Goal: Find specific page/section: Find specific page/section

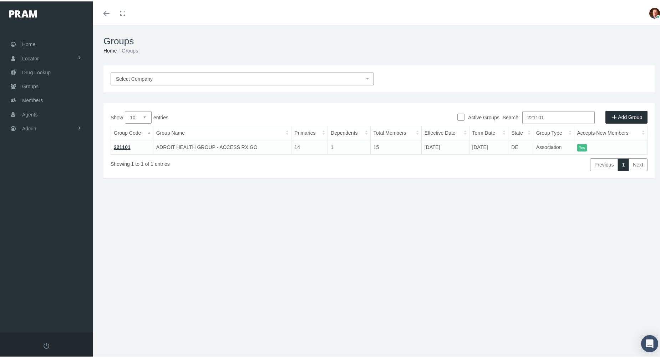
click at [550, 117] on input "221101" at bounding box center [559, 116] width 72 height 13
paste input "730205MB"
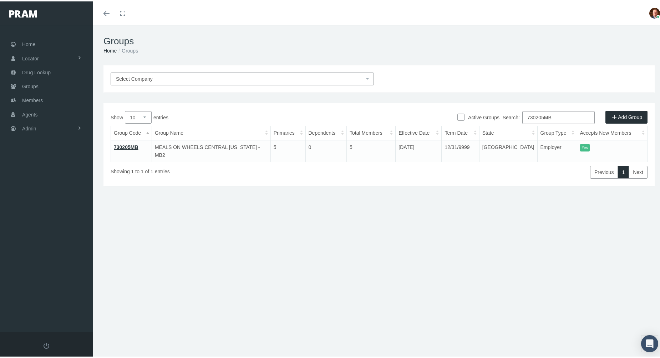
type input "730205MB"
click at [130, 146] on link "730205MB" at bounding box center [126, 146] width 25 height 6
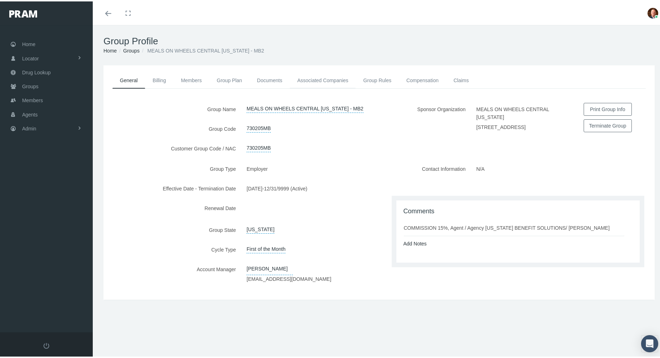
click at [327, 79] on link "Associated Companies" at bounding box center [323, 79] width 66 height 16
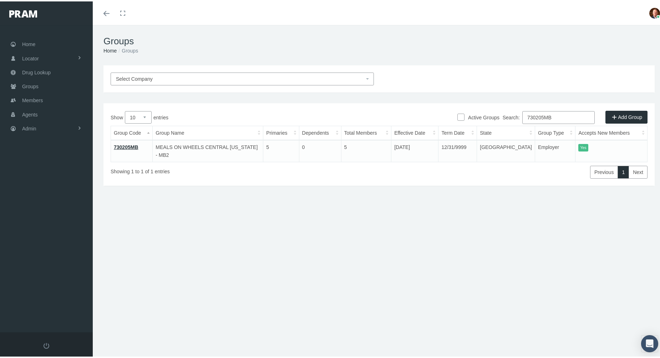
click at [562, 116] on input "730205MB" at bounding box center [559, 116] width 72 height 13
paste input "6"
type input "730206MB"
click at [131, 145] on link "!!!730206MB" at bounding box center [128, 146] width 29 height 6
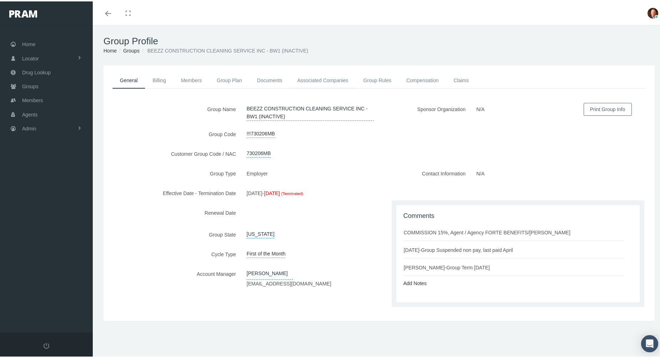
click at [330, 80] on link "Associated Companies" at bounding box center [323, 79] width 66 height 16
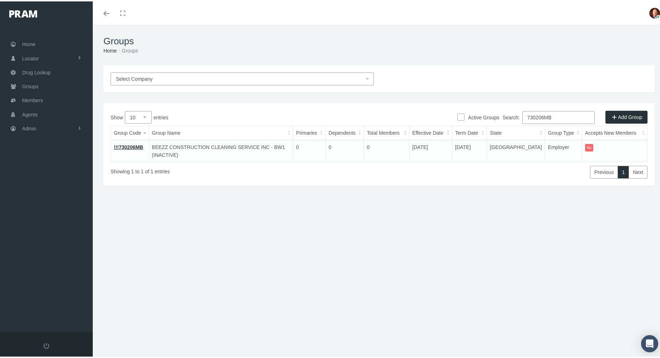
click at [568, 118] on input "730206MB" at bounding box center [559, 116] width 72 height 13
paste input "7"
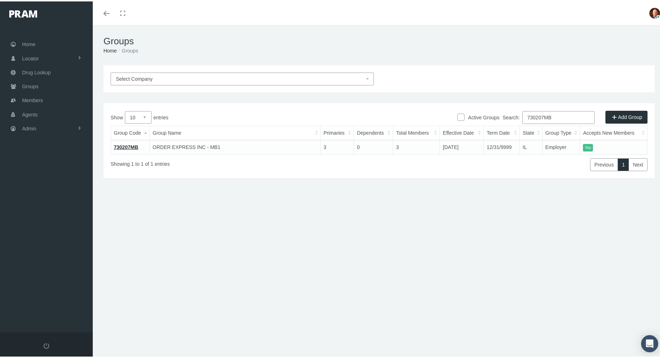
type input "730207MB"
click at [126, 143] on link "730207MB" at bounding box center [126, 146] width 25 height 6
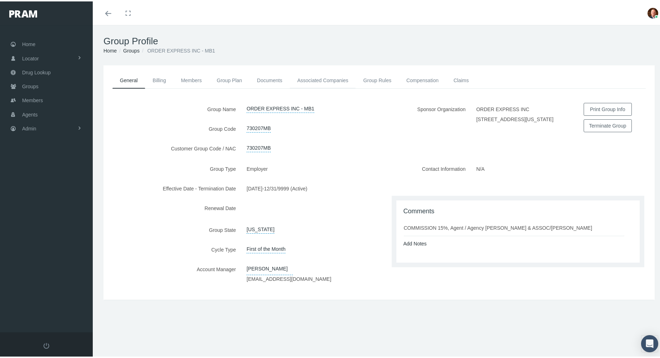
click at [321, 80] on link "Associated Companies" at bounding box center [323, 79] width 66 height 16
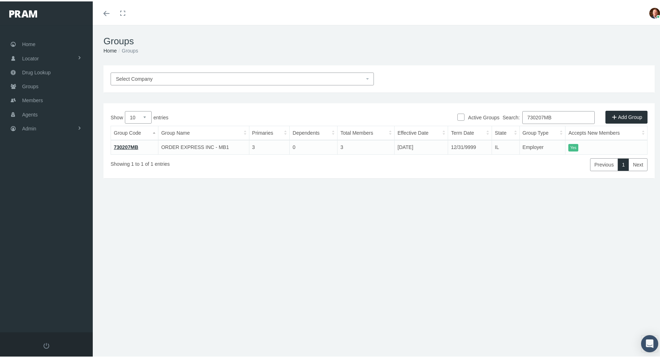
click at [562, 115] on input "730207MB" at bounding box center [559, 116] width 72 height 13
paste input "8"
type input "730208MB"
click at [118, 143] on link "730208MB" at bounding box center [126, 146] width 25 height 6
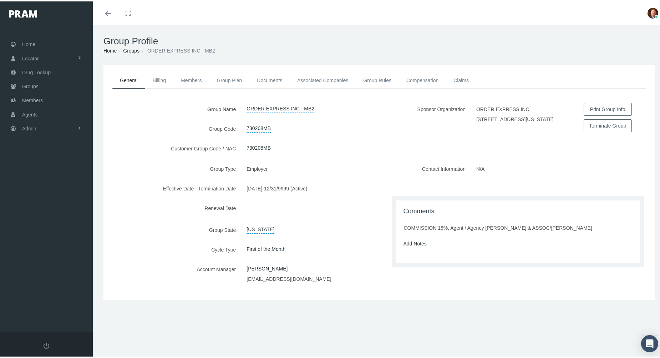
click at [329, 80] on link "Associated Companies" at bounding box center [323, 79] width 66 height 16
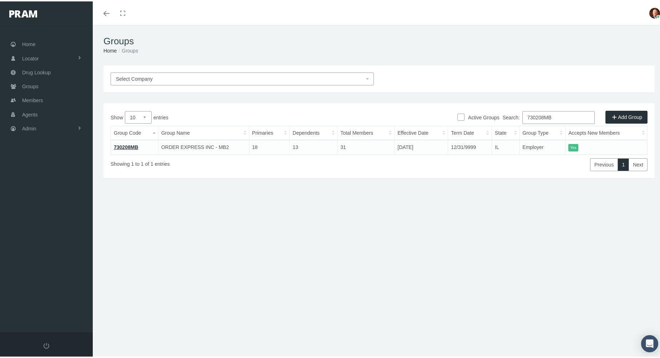
click at [559, 113] on input "730208MB" at bounding box center [559, 116] width 72 height 13
paste input "9"
type input "730209MB"
click at [122, 145] on link "730209MB" at bounding box center [126, 146] width 25 height 6
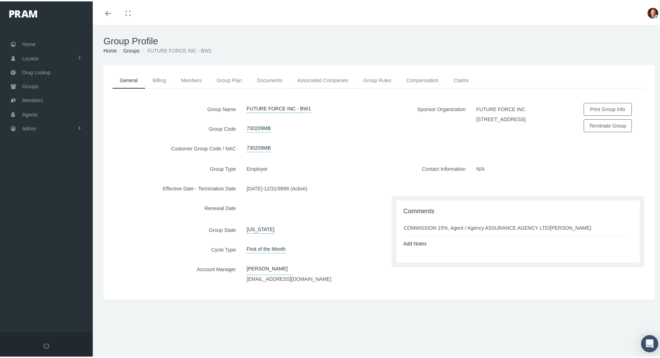
click at [319, 79] on link "Associated Companies" at bounding box center [323, 79] width 66 height 16
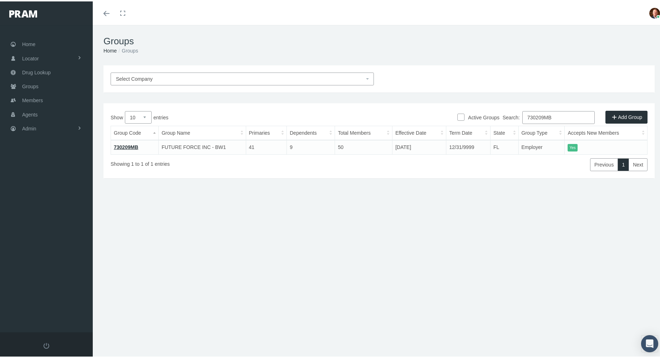
click at [559, 113] on input "730209MB" at bounding box center [559, 116] width 72 height 13
paste input "1"
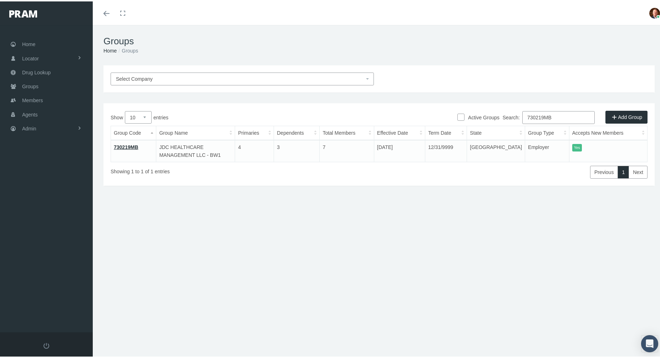
type input "730219MB"
click at [123, 143] on link "730219MB" at bounding box center [126, 146] width 25 height 6
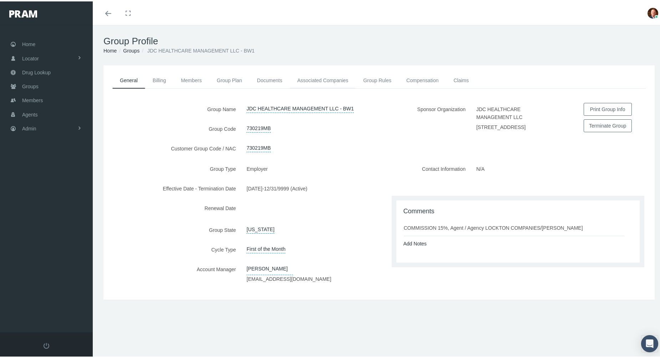
click at [338, 75] on link "Associated Companies" at bounding box center [323, 79] width 66 height 16
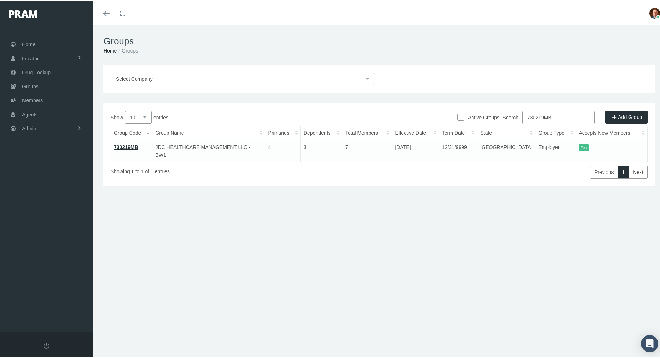
click at [554, 117] on input "730219MB" at bounding box center [559, 116] width 72 height 13
paste input "21"
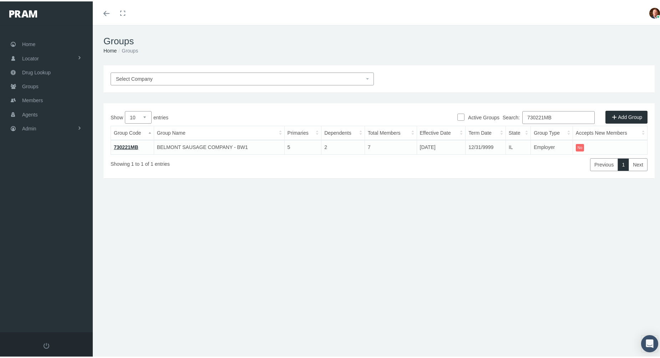
type input "730221MB"
click at [135, 145] on link "730221MB" at bounding box center [126, 146] width 25 height 6
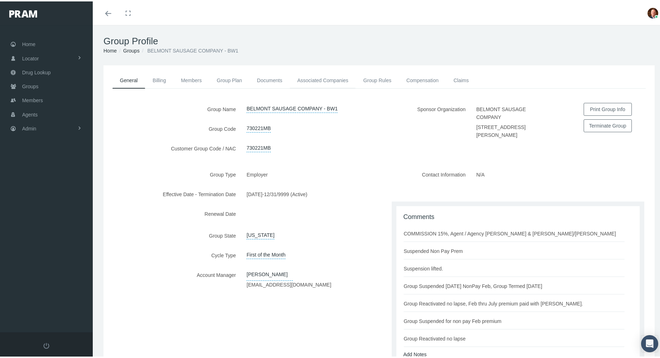
click at [321, 75] on link "Associated Companies" at bounding box center [323, 79] width 66 height 16
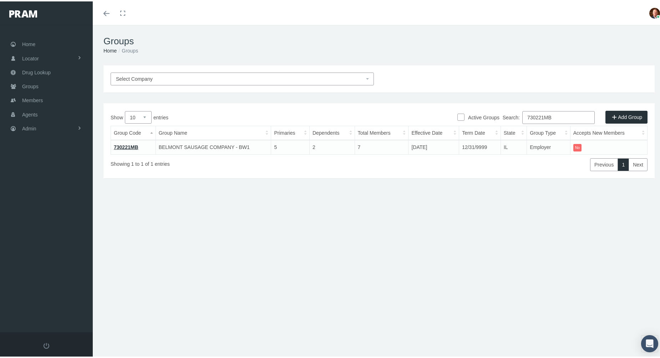
click at [561, 118] on input "730221MB" at bounding box center [559, 116] width 72 height 13
paste input "3"
type input "730223MB"
click at [116, 143] on link "730223MB" at bounding box center [126, 146] width 25 height 6
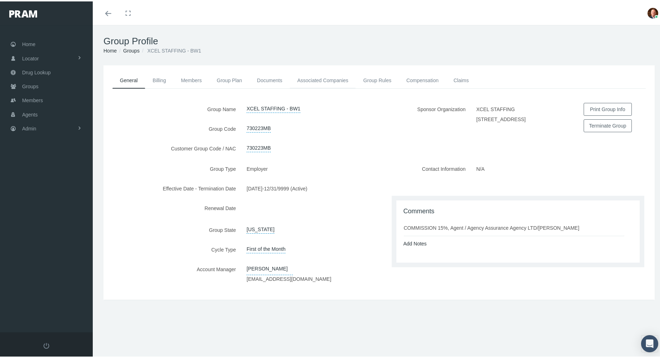
click at [339, 77] on link "Associated Companies" at bounding box center [323, 79] width 66 height 16
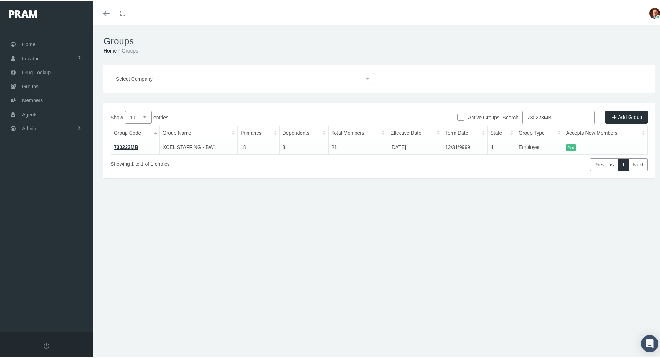
click at [571, 116] on input "730223MB" at bounding box center [559, 116] width 72 height 13
paste input "7"
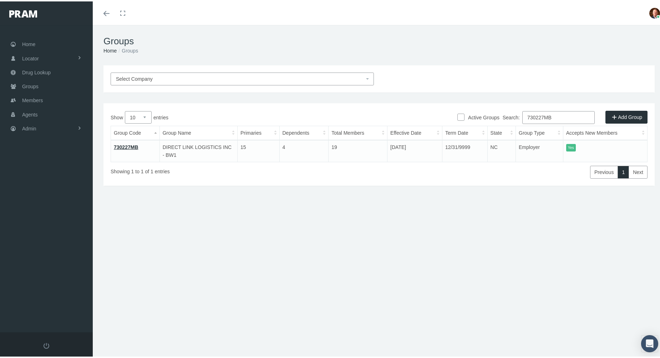
type input "730227MB"
click at [127, 144] on link "730227MB" at bounding box center [126, 146] width 25 height 6
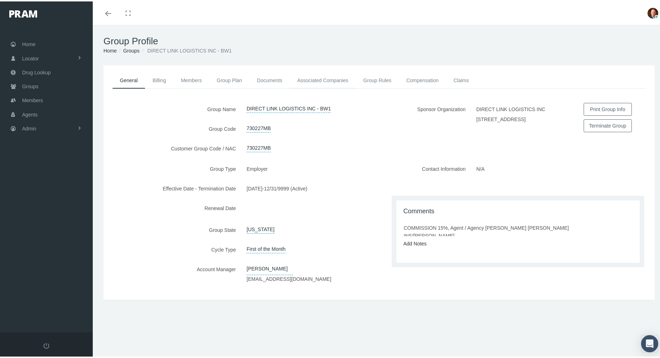
click at [344, 77] on link "Associated Companies" at bounding box center [323, 79] width 66 height 16
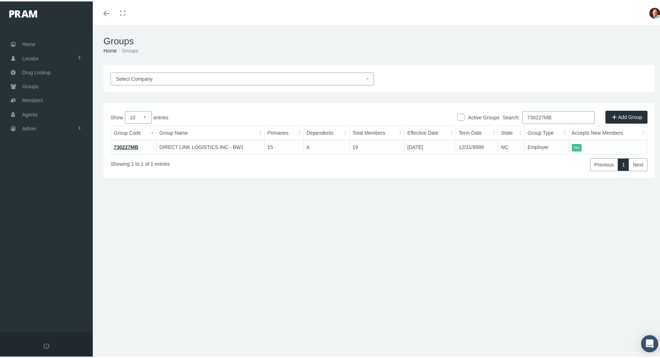
click at [559, 115] on input "730227MB" at bounding box center [559, 116] width 72 height 13
paste input "38 HOLIDAY INN EXPRESS [GEOGRAPHIC_DATA]"
click at [575, 117] on input "38 HOLIDAY INN EXPRESS [GEOGRAPHIC_DATA]" at bounding box center [559, 116] width 72 height 13
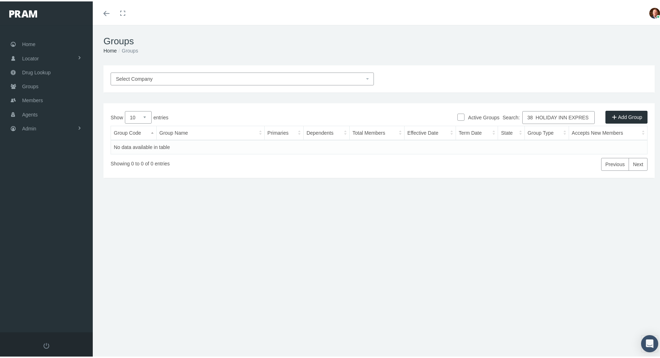
click at [575, 117] on input "38 HOLIDAY INN EXPRESS [GEOGRAPHIC_DATA]" at bounding box center [559, 116] width 72 height 13
paste input "800834819RX"
click at [528, 116] on input "800834819RX" at bounding box center [559, 116] width 72 height 13
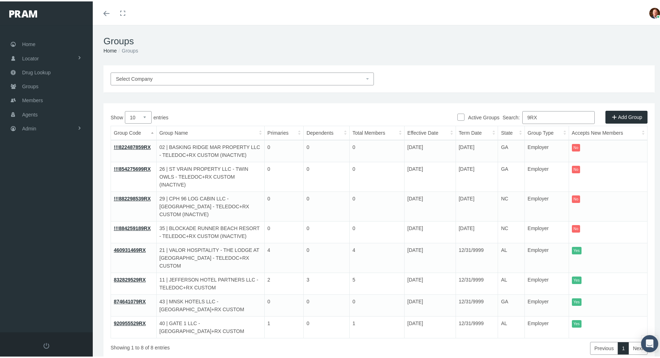
type input "9RX"
